Goal: Information Seeking & Learning: Compare options

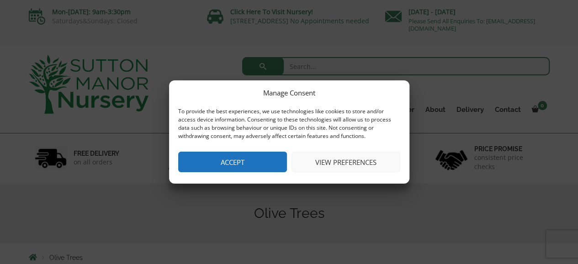
click at [228, 163] on button "Accept" at bounding box center [232, 162] width 109 height 21
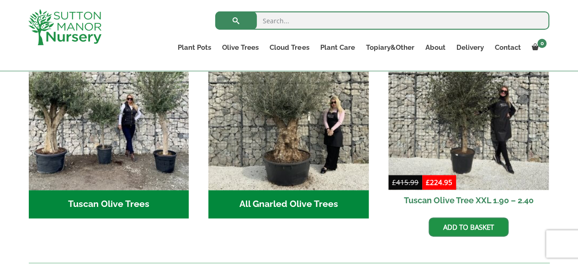
scroll to position [366, 0]
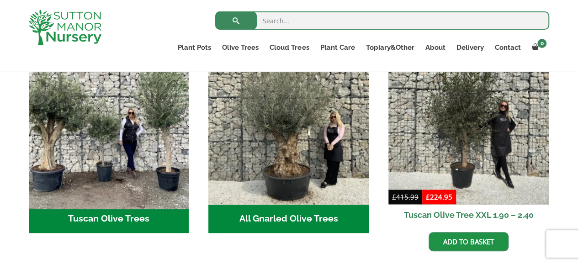
click at [114, 177] on img "Visit product category Tuscan Olive Trees" at bounding box center [109, 125] width 168 height 168
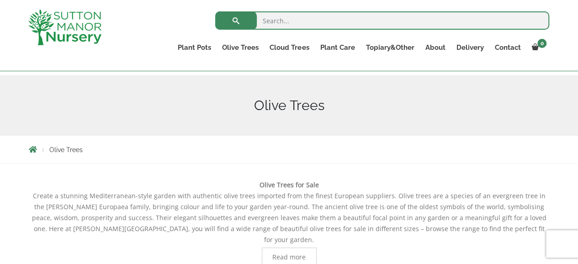
scroll to position [46, 0]
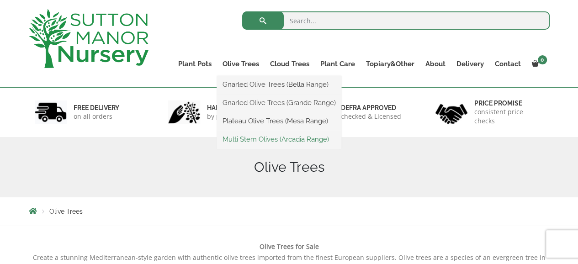
click at [274, 139] on link "Multi Stem Olives (Arcadia Range)" at bounding box center [279, 140] width 124 height 14
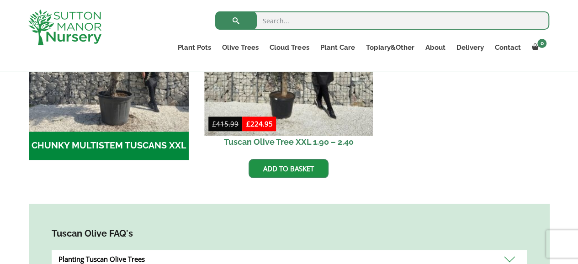
scroll to position [274, 0]
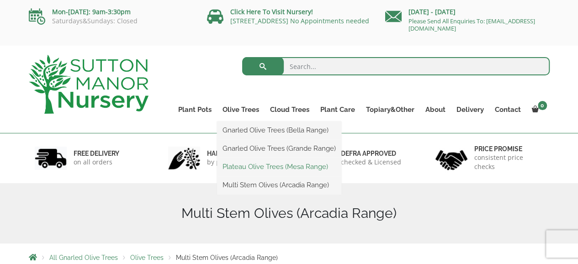
click at [244, 167] on link "Plateau Olive Trees (Mesa Range)" at bounding box center [279, 167] width 124 height 14
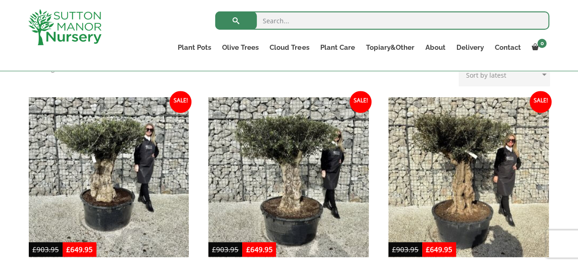
scroll to position [320, 0]
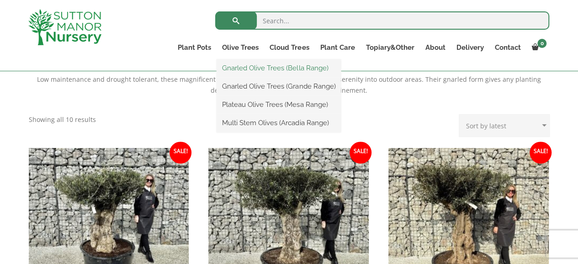
click at [255, 68] on link "Gnarled Olive Trees (Bella Range)" at bounding box center [279, 68] width 124 height 14
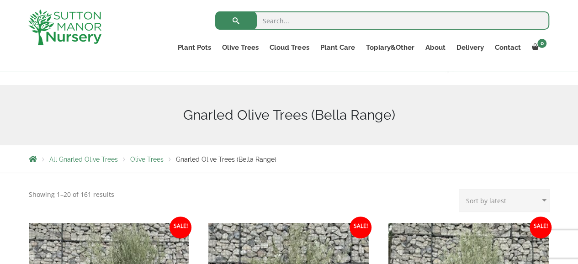
scroll to position [46, 0]
